Goal: Task Accomplishment & Management: Complete application form

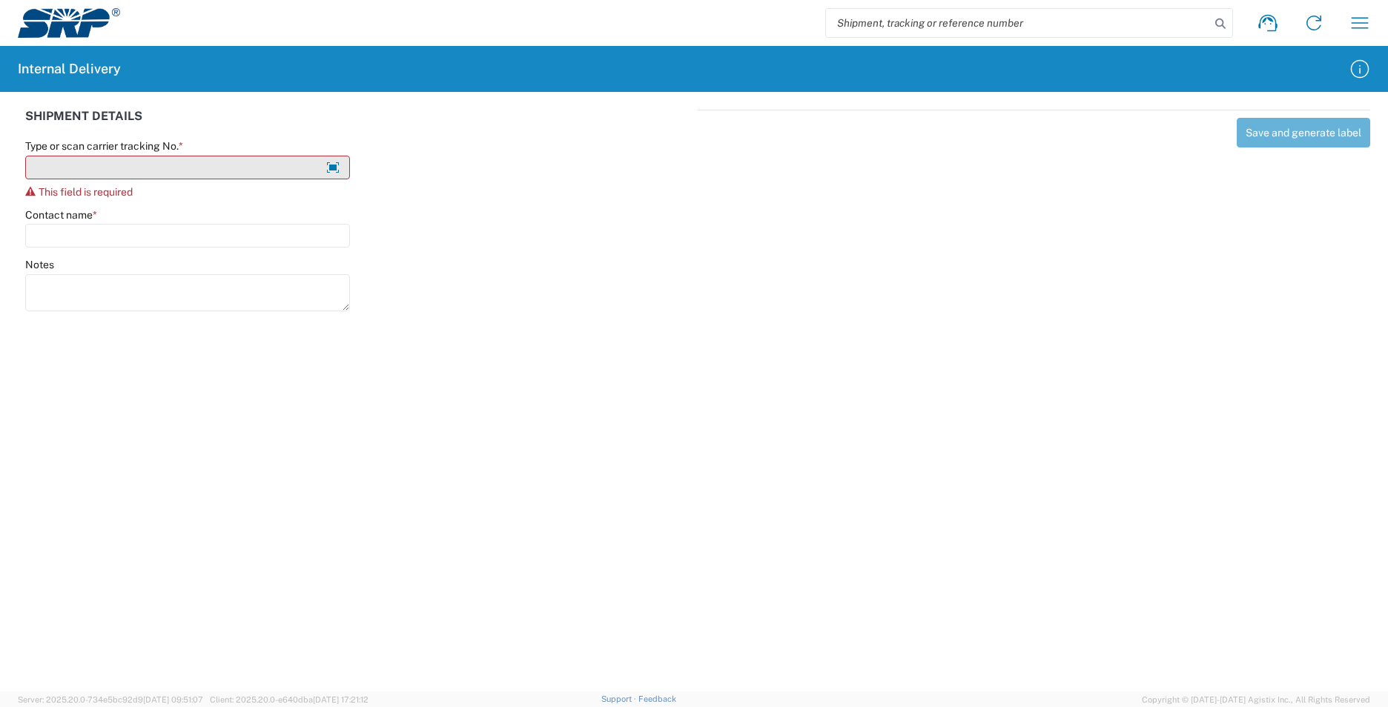
click at [244, 172] on input "Type or scan carrier tracking No. *" at bounding box center [187, 168] width 325 height 24
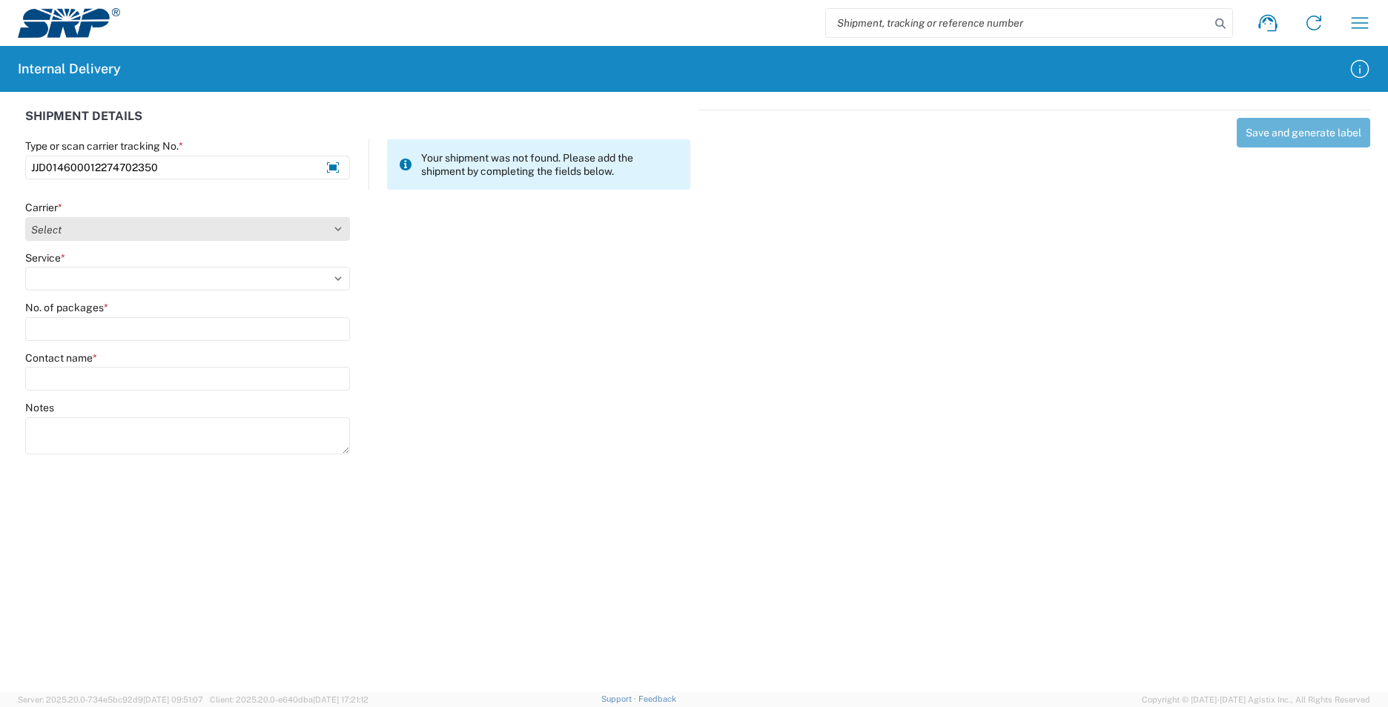
type input "JJD014600012274702350"
click at [339, 236] on select "Select Amazon Logistics ATI Trucking BC Dimerco Logistics Empire Southwest FedE…" at bounding box center [187, 229] width 325 height 24
click at [25, 217] on select "Select Amazon Logistics ATI Trucking BC Dimerco Logistics Empire Southwest FedE…" at bounding box center [187, 229] width 325 height 24
click at [338, 228] on select "Select Amazon Logistics ATI Trucking BC Dimerco Logistics Empire Southwest FedE…" at bounding box center [187, 229] width 325 height 24
select select "74"
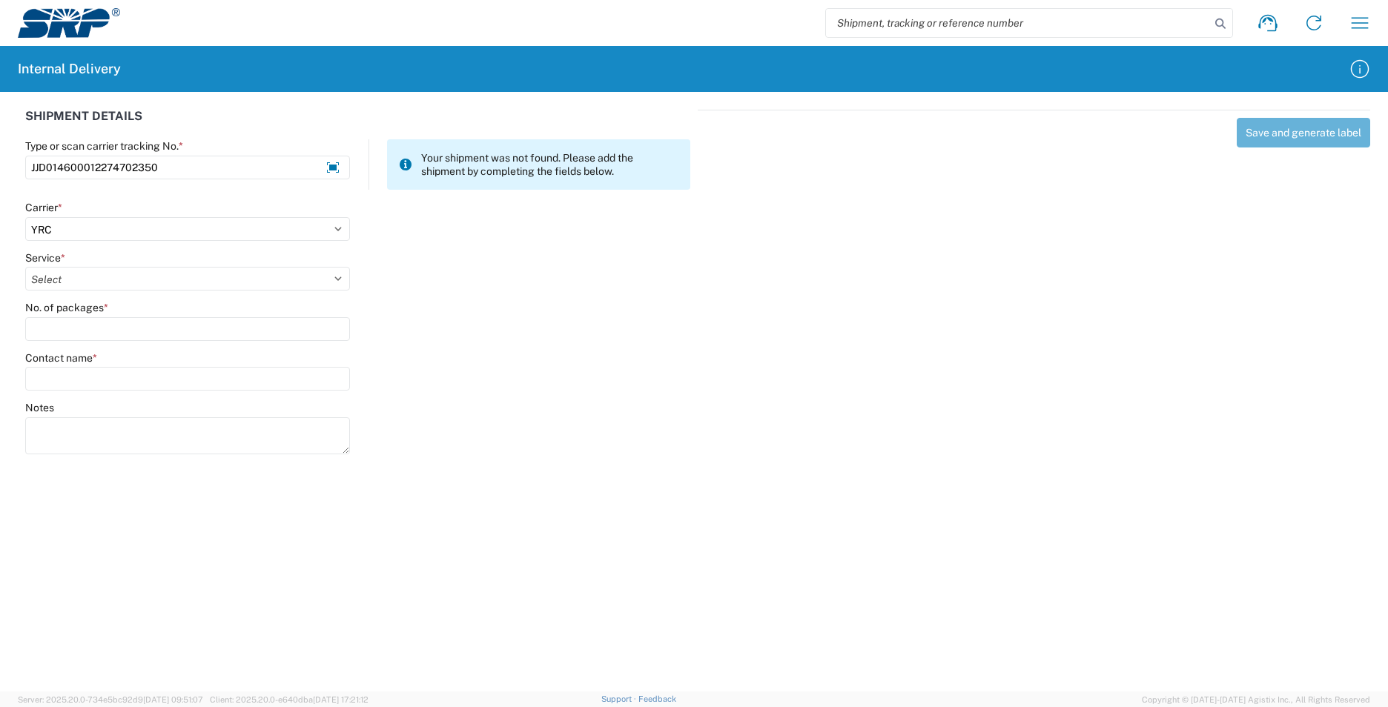
click at [25, 217] on select "Select Amazon Logistics ATI Trucking BC Dimerco Logistics Empire Southwest FedE…" at bounding box center [187, 229] width 325 height 24
click at [339, 285] on select "Select Guaranteed Day (by 5pm) Guaranteed Day (by noon) Less than Truckload LTL…" at bounding box center [187, 279] width 325 height 24
select select "1290"
click at [25, 267] on select "Select Guaranteed Day (by 5pm) Guaranteed Day (by noon) Less than Truckload LTL…" at bounding box center [187, 279] width 325 height 24
click at [141, 328] on input "No. of packages *" at bounding box center [187, 329] width 325 height 24
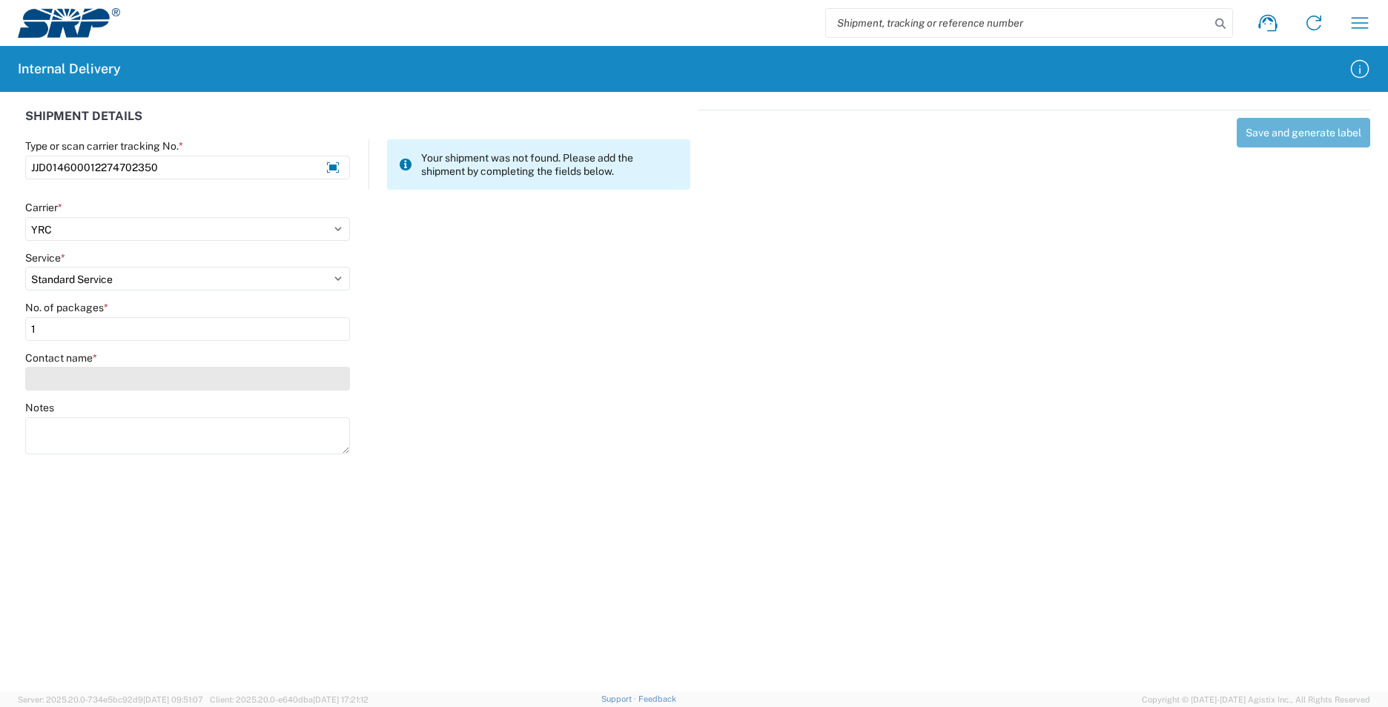
type input "1"
click at [143, 380] on input "Contact name *" at bounding box center [187, 379] width 325 height 24
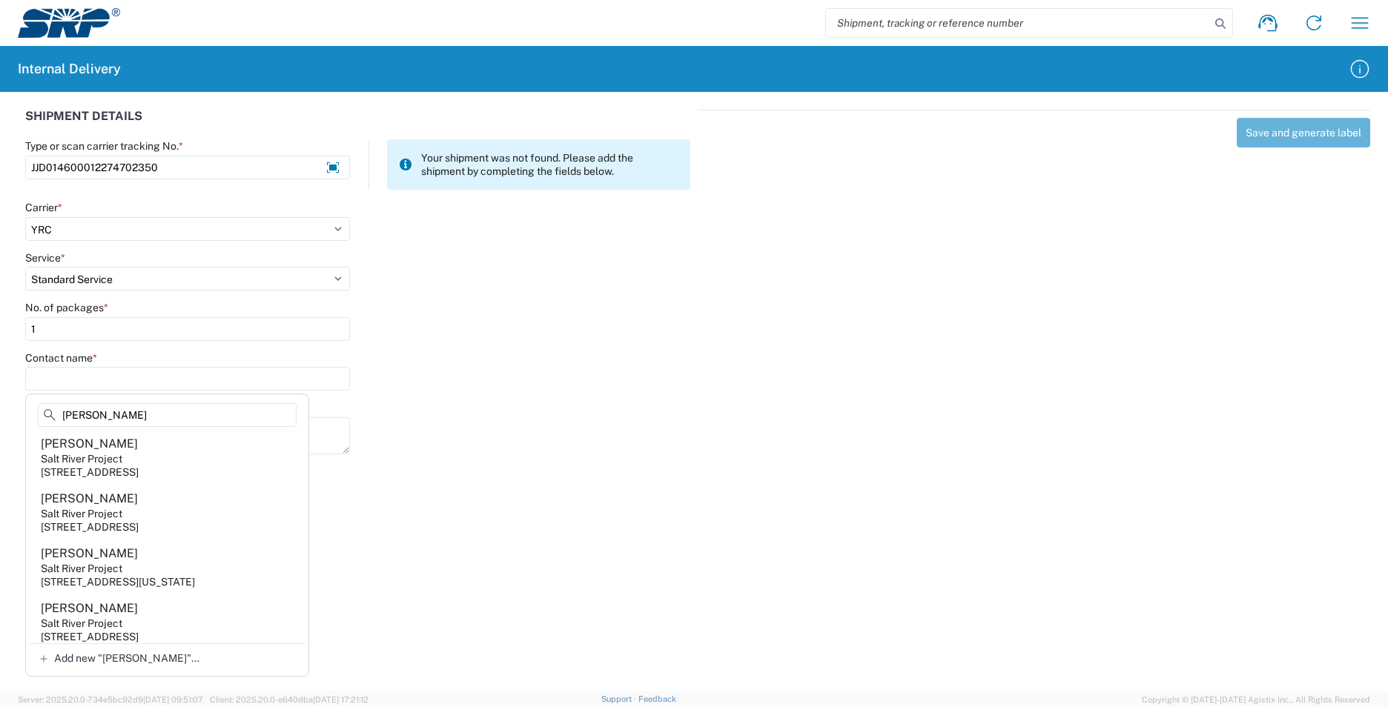
scroll to position [216, 0]
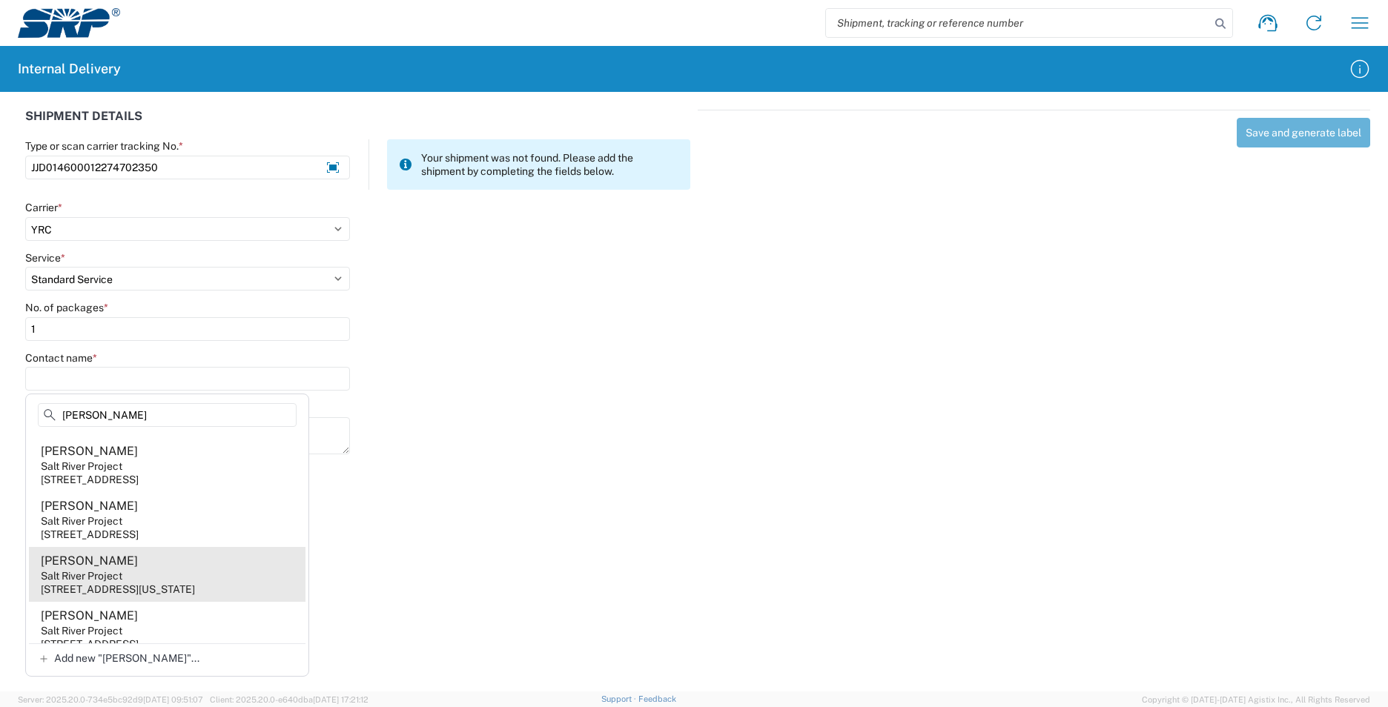
type input "[PERSON_NAME]"
click at [156, 576] on agx-address-suggestion-item "[PERSON_NAME] Salt River Project [STREET_ADDRESS][US_STATE]" at bounding box center [167, 574] width 276 height 55
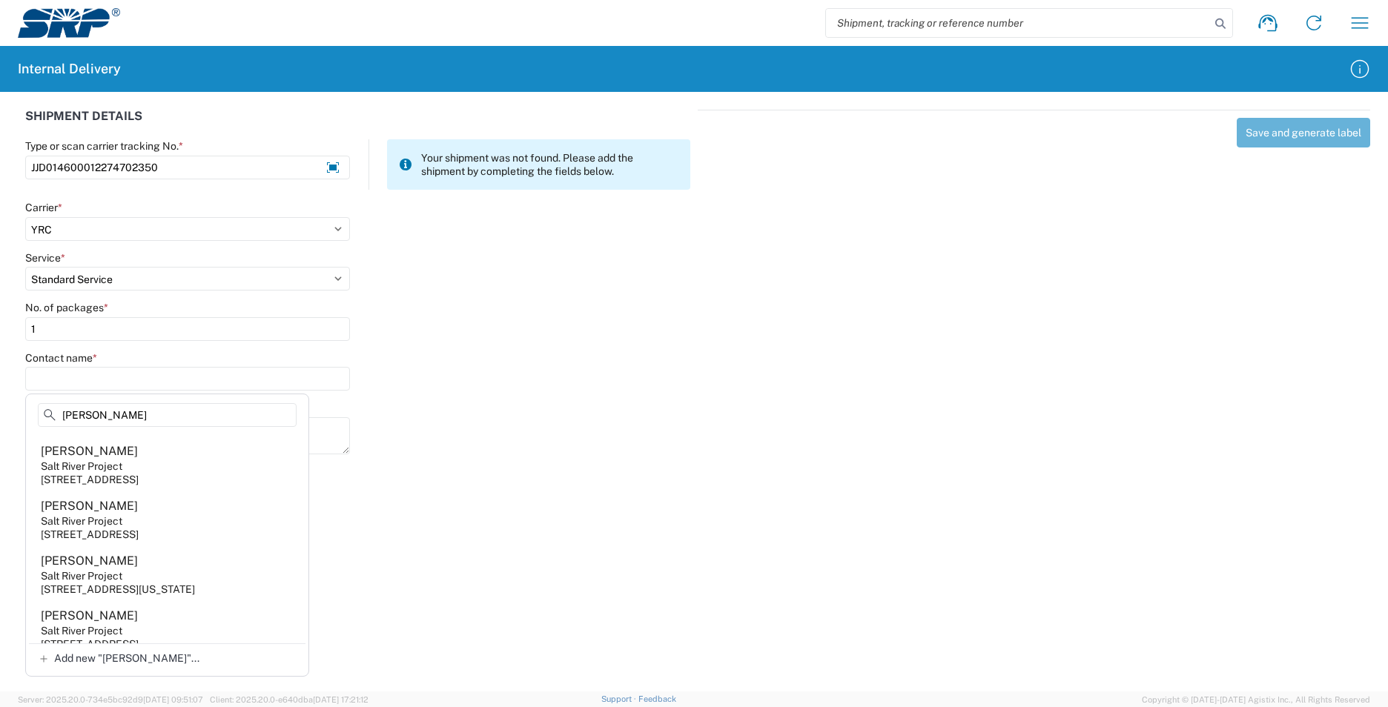
type input "[PERSON_NAME]"
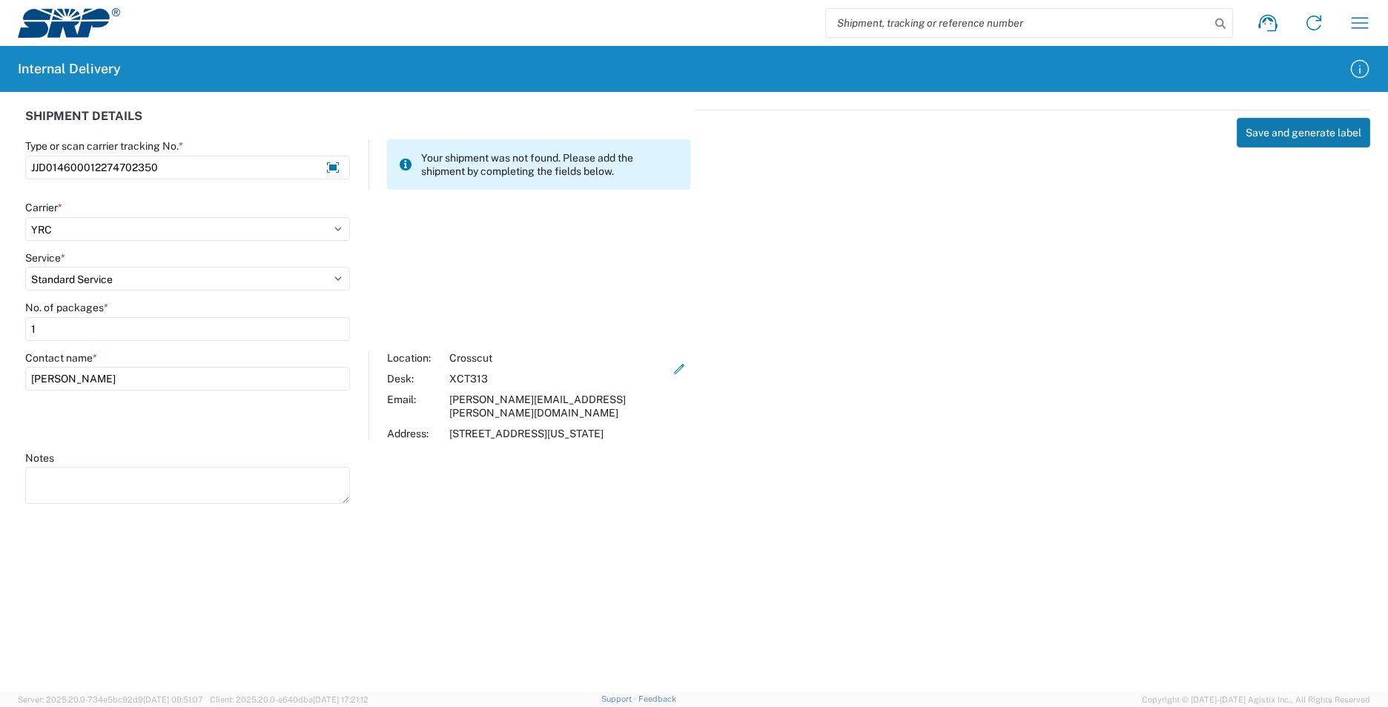
click at [1263, 135] on button "Save and generate label" at bounding box center [1302, 133] width 133 height 30
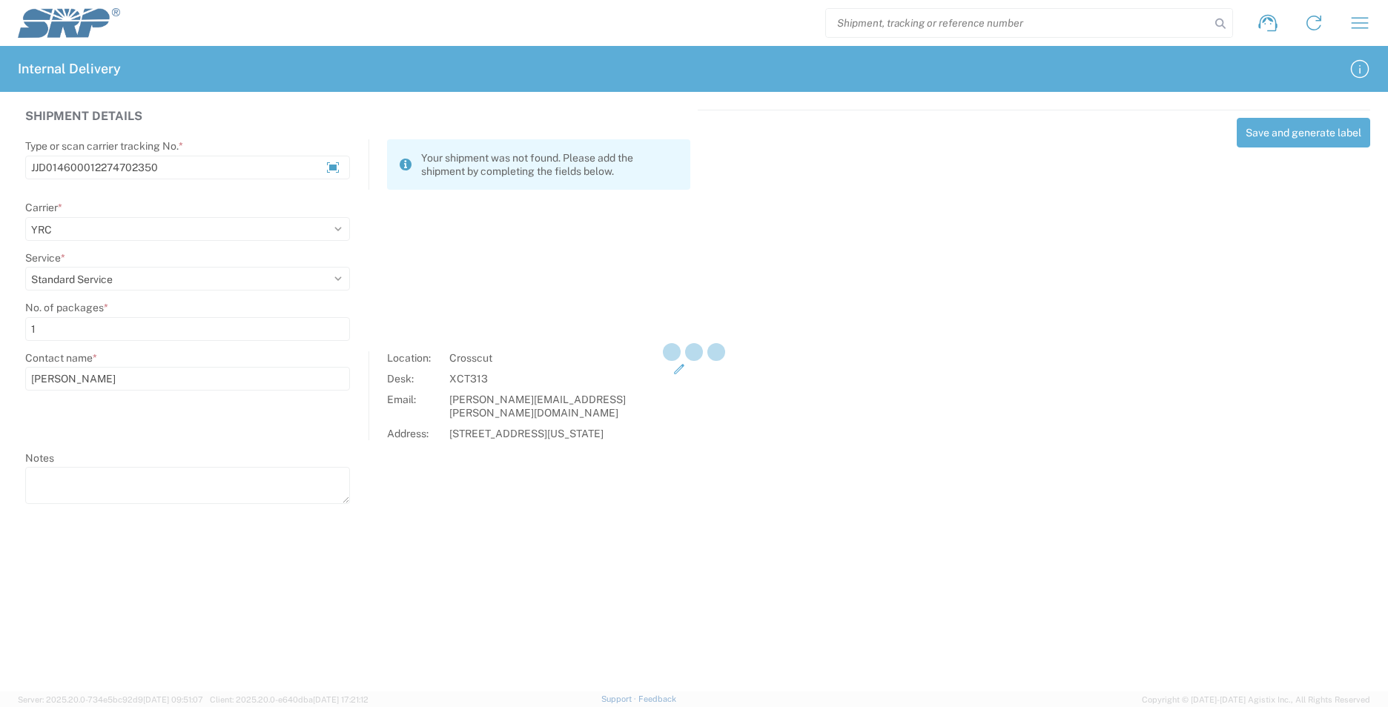
select select
